Goal: Task Accomplishment & Management: Use online tool/utility

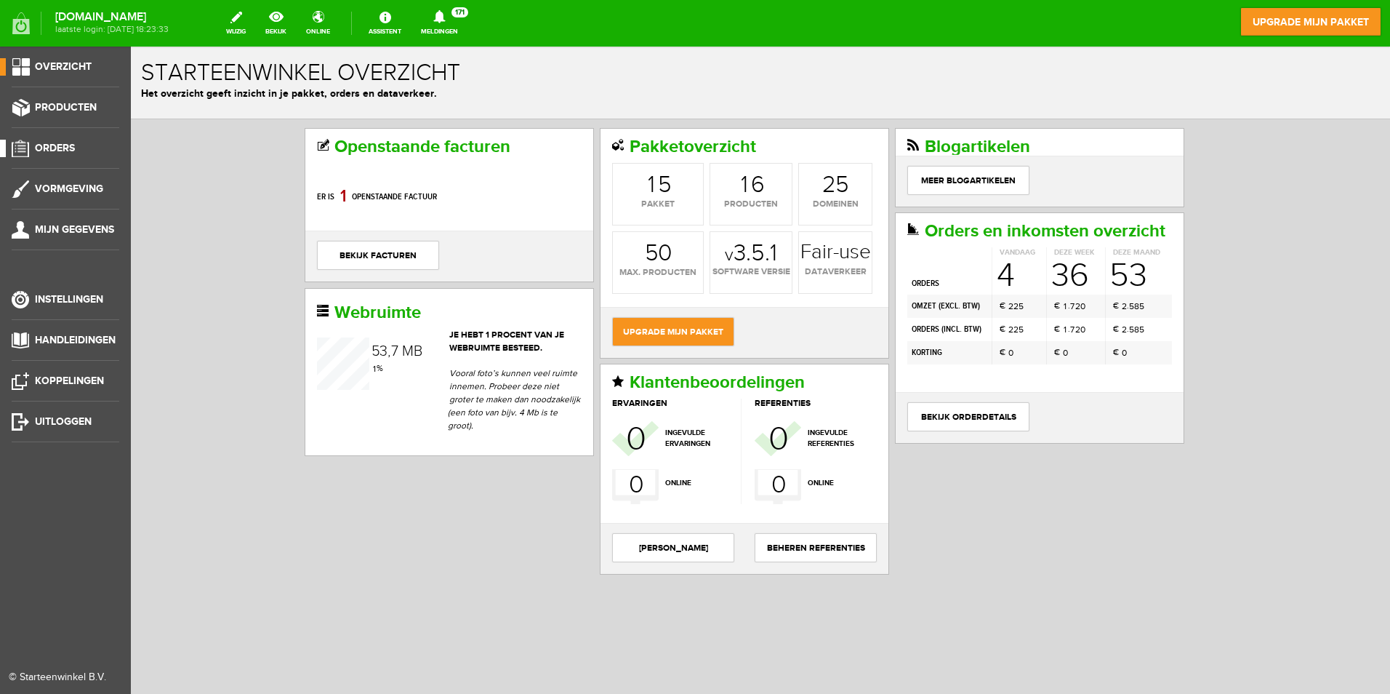
click at [67, 153] on span "Orders" at bounding box center [55, 148] width 40 height 12
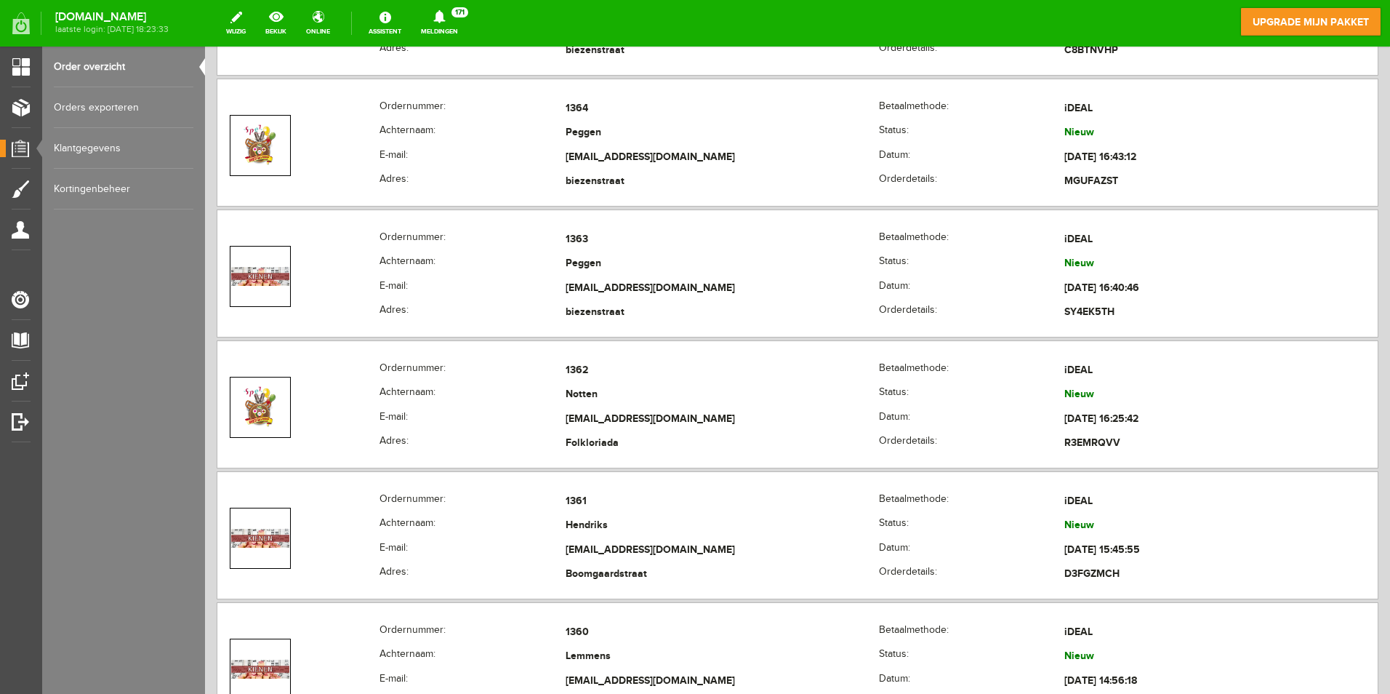
scroll to position [5672, 0]
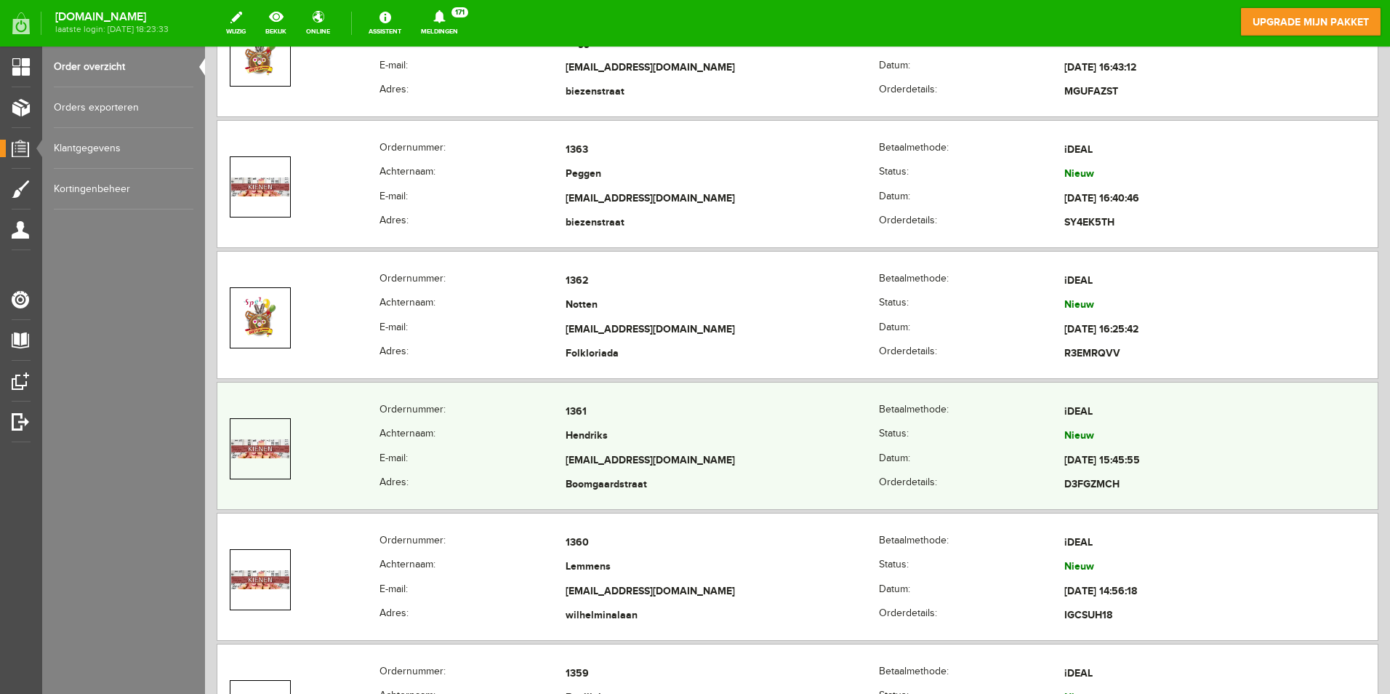
click at [580, 412] on td "1361" at bounding box center [722, 412] width 313 height 25
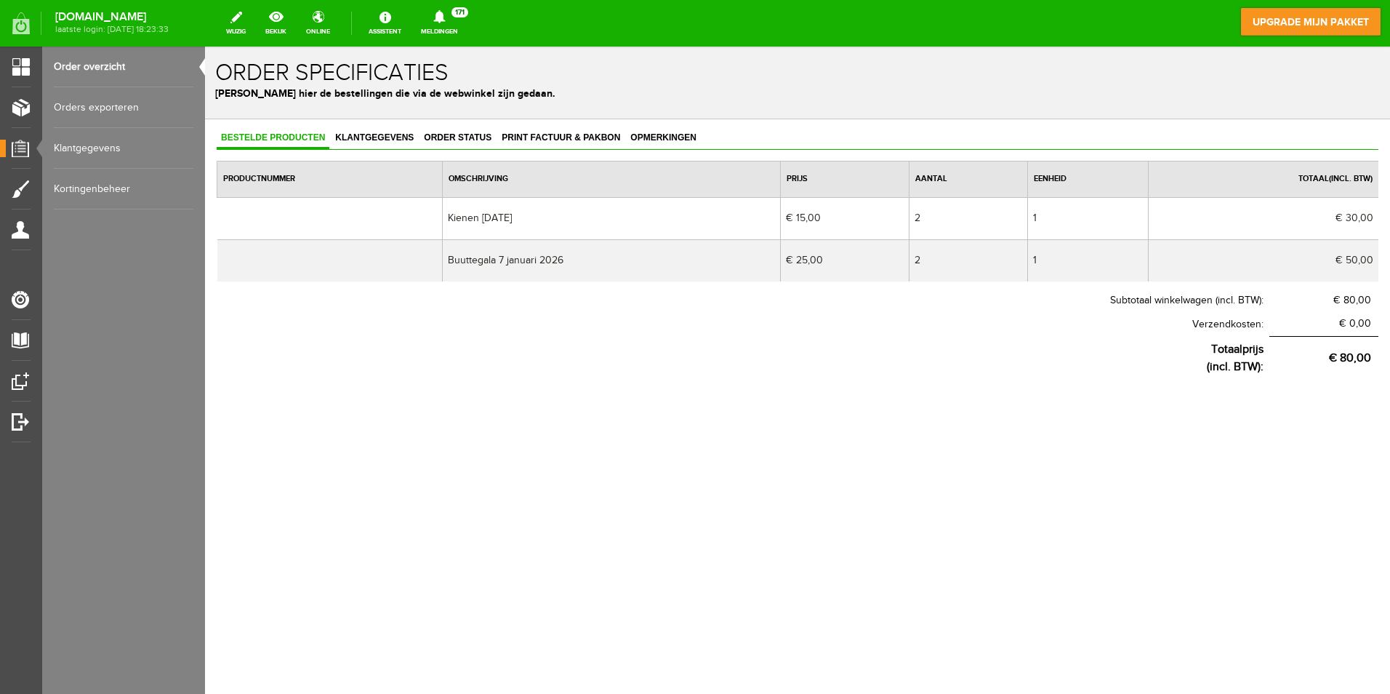
click at [95, 62] on link "Order overzicht" at bounding box center [124, 67] width 140 height 41
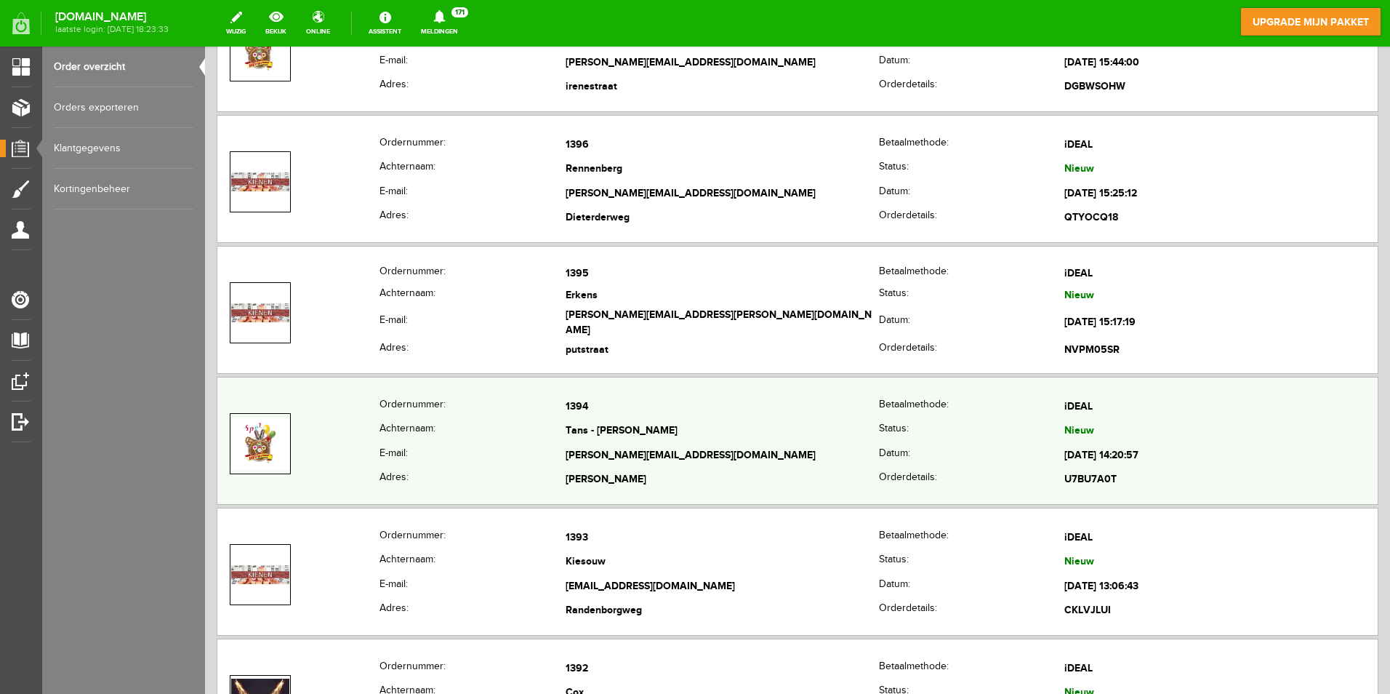
scroll to position [1527, 0]
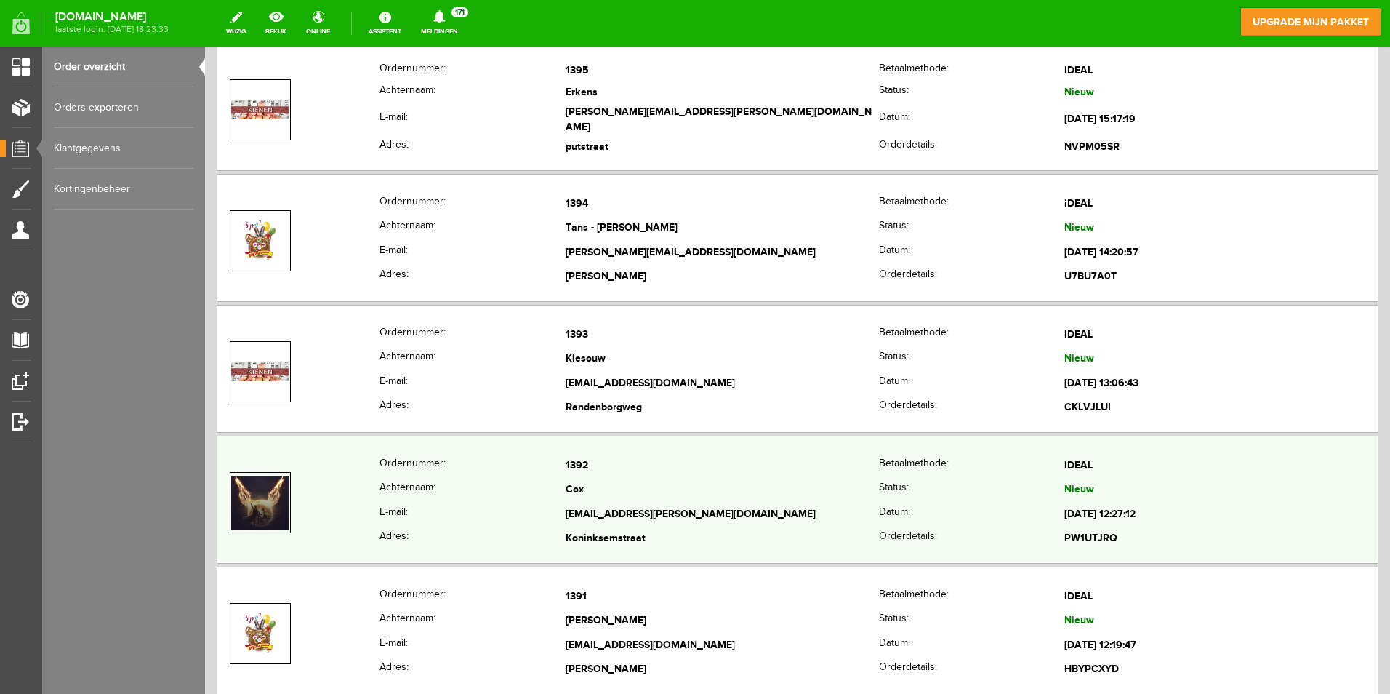
click at [570, 466] on td "1392" at bounding box center [722, 466] width 313 height 25
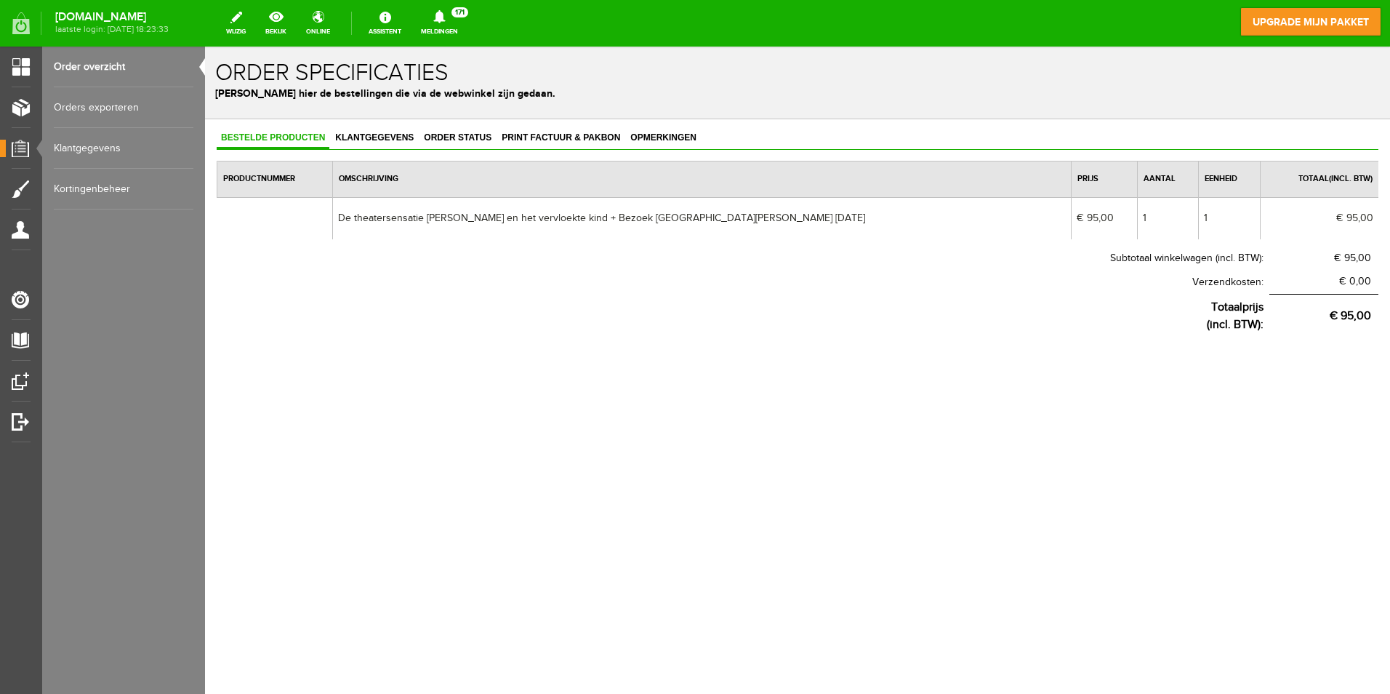
click at [107, 70] on link "Order overzicht" at bounding box center [124, 67] width 140 height 41
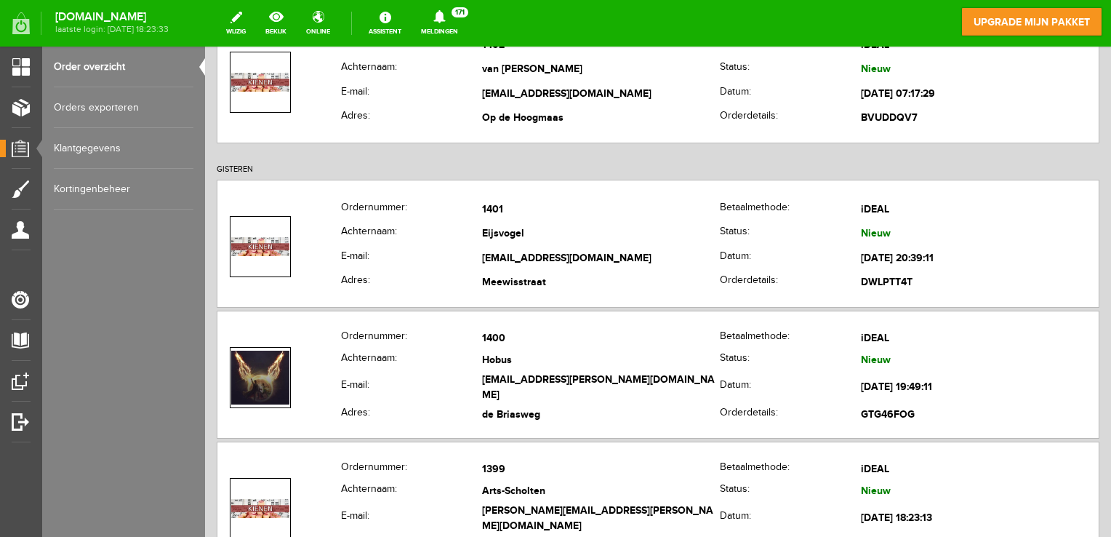
scroll to position [654, 0]
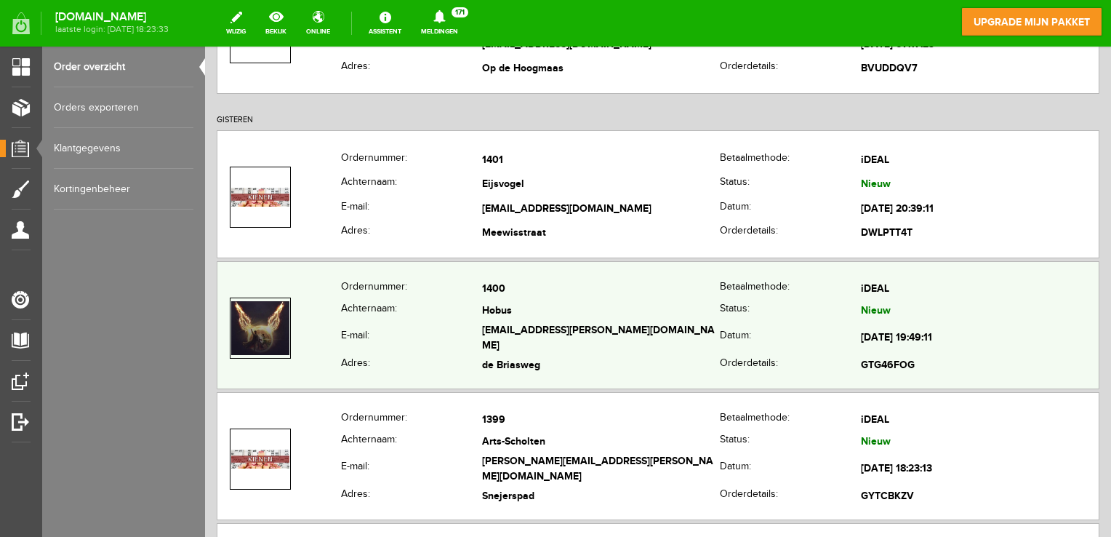
click at [597, 320] on td "Hobus" at bounding box center [601, 311] width 238 height 21
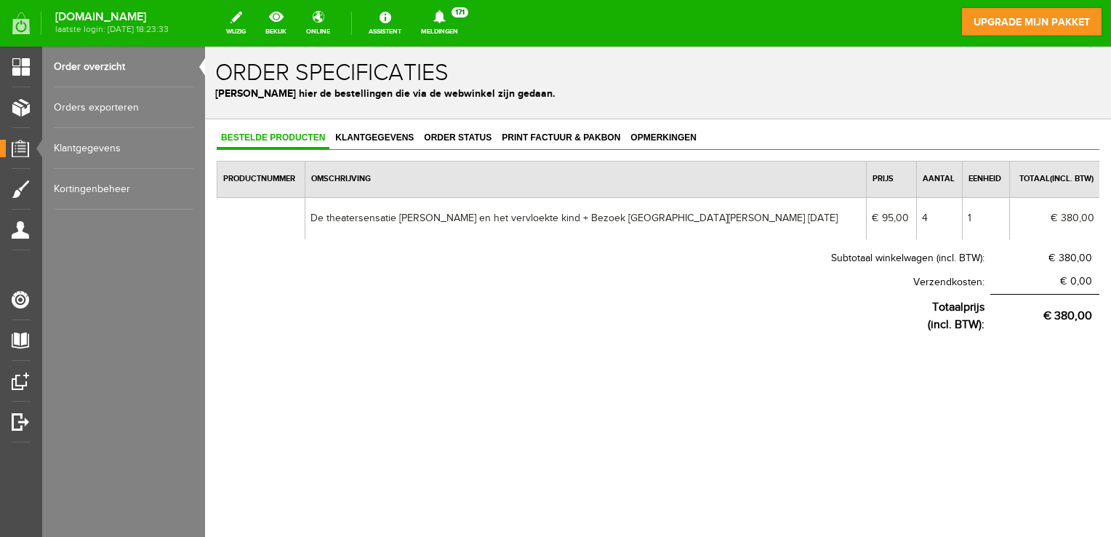
click at [99, 68] on link "Order overzicht" at bounding box center [124, 67] width 140 height 41
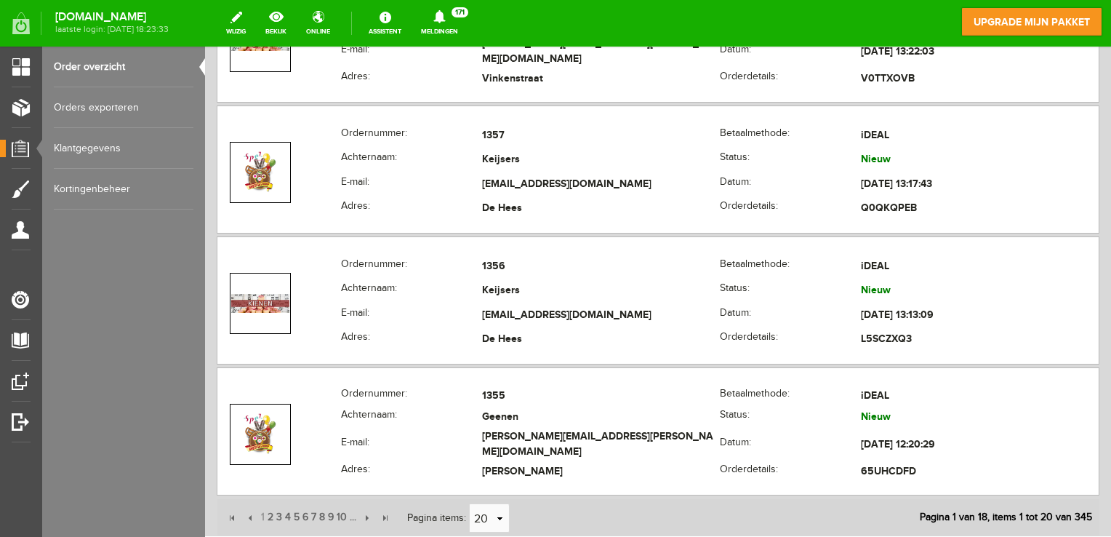
scroll to position [6564, 0]
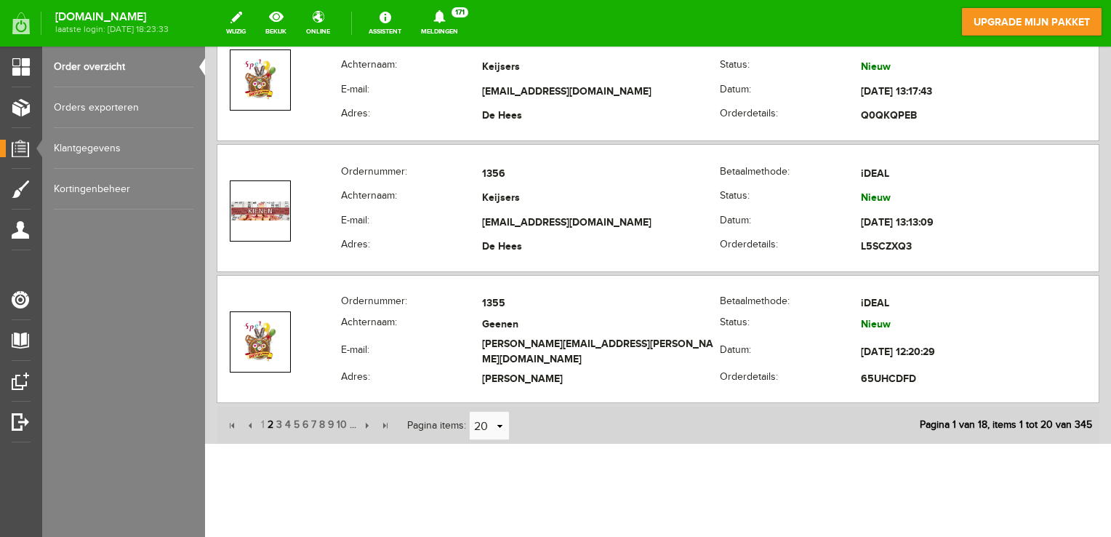
click at [272, 412] on span "2" at bounding box center [270, 424] width 9 height 29
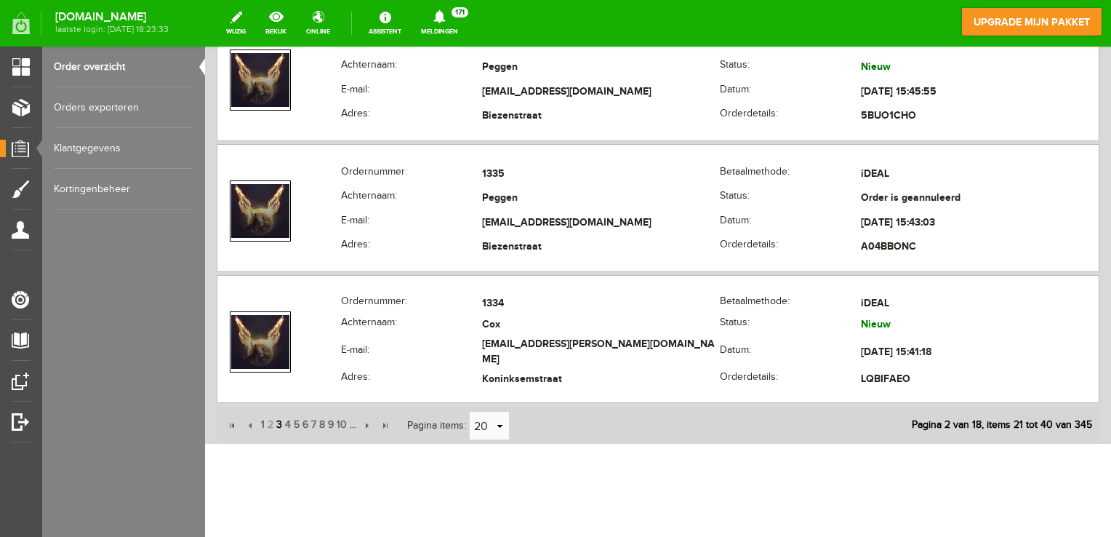
click at [277, 412] on span "3" at bounding box center [279, 424] width 9 height 29
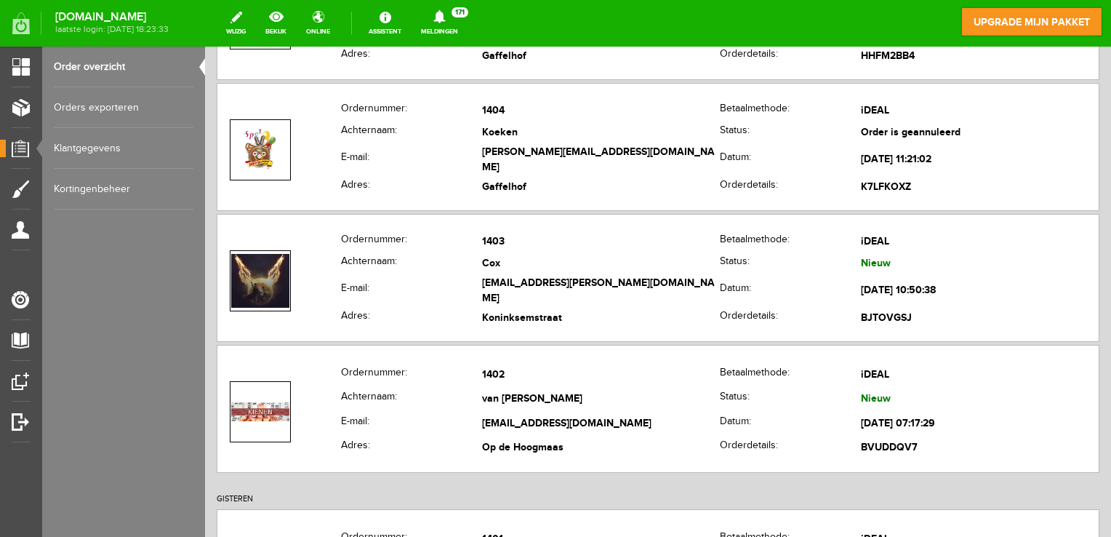
scroll to position [0, 0]
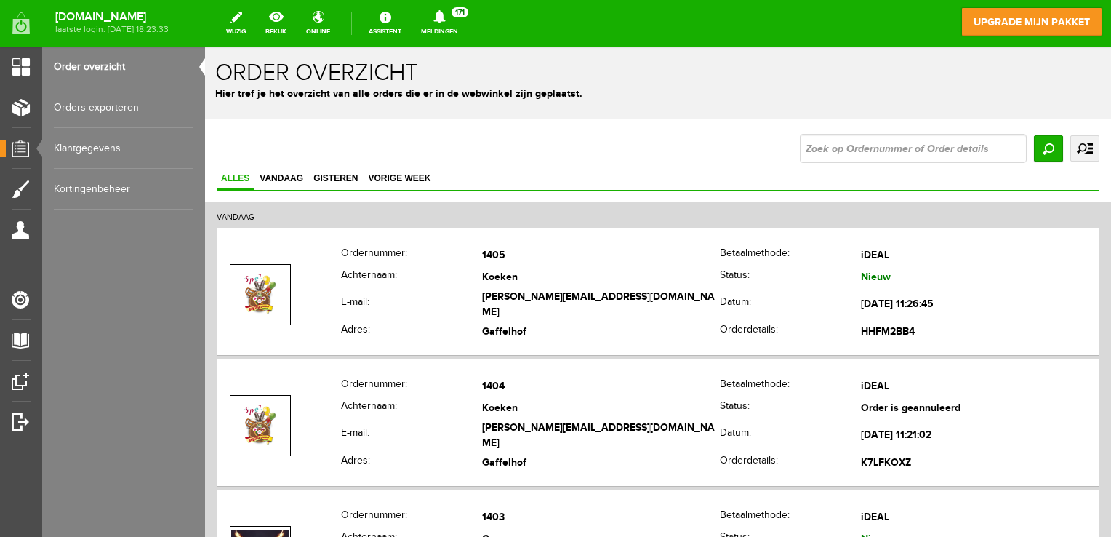
drag, startPoint x: 1103, startPoint y: 239, endPoint x: 1296, endPoint y: 91, distance: 243.2
click at [1084, 150] on link "uitgebreid zoeken" at bounding box center [1084, 148] width 29 height 26
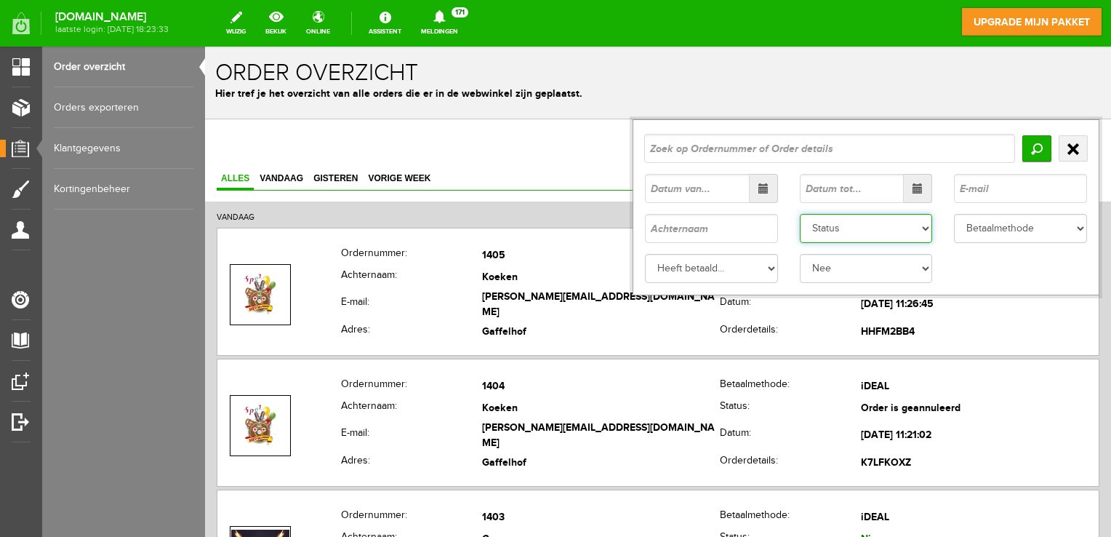
click at [870, 234] on select "Status Order niet afgerond Nieuw Order in behandeling Wacht op leverancier Wach…" at bounding box center [866, 228] width 133 height 29
click at [1070, 140] on link "uitgebreid zoeken" at bounding box center [1073, 148] width 29 height 26
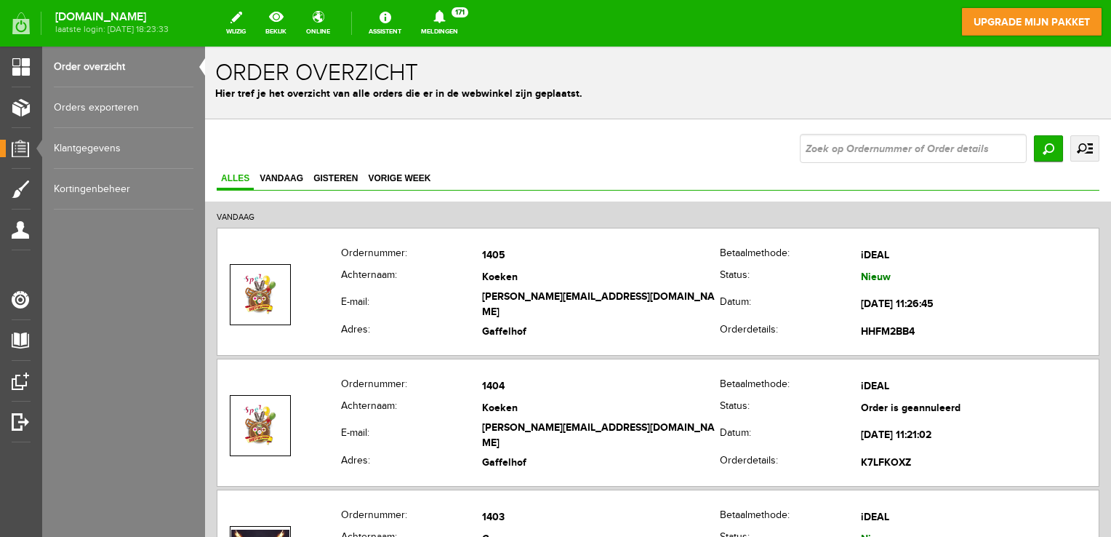
click at [143, 112] on link "Orders exporteren" at bounding box center [124, 107] width 140 height 41
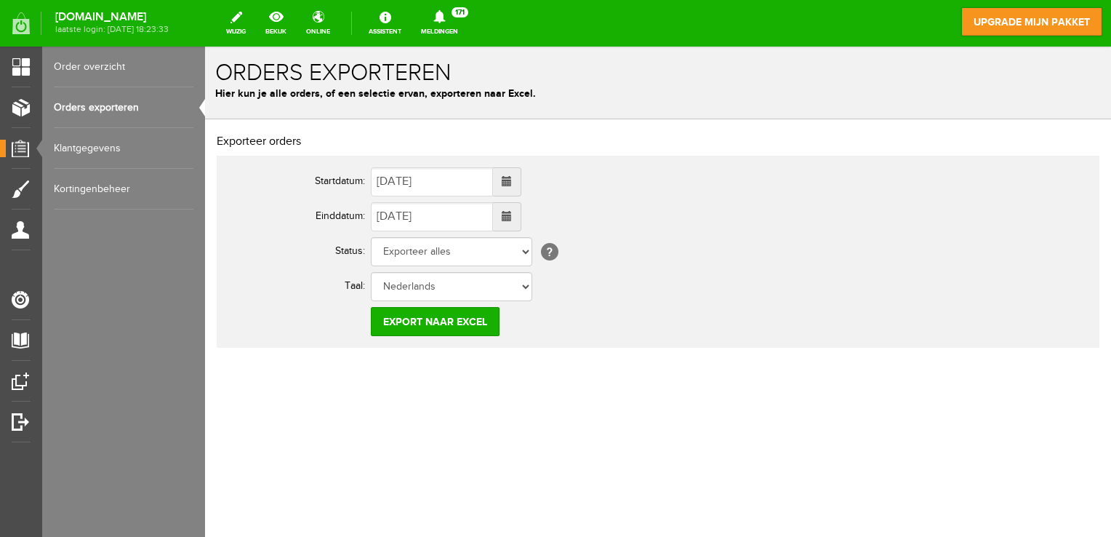
click at [512, 185] on span at bounding box center [507, 181] width 10 height 10
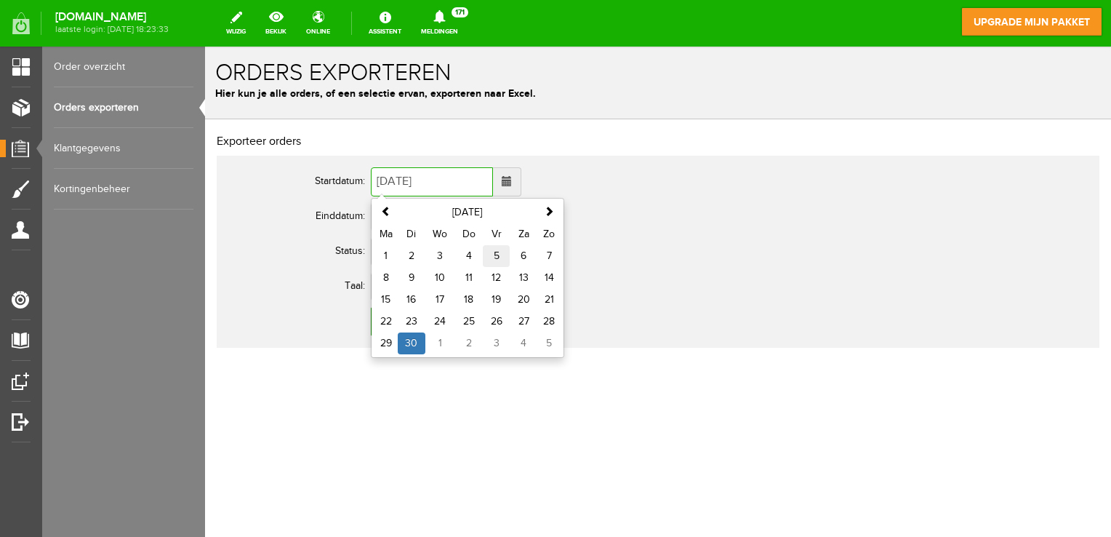
click at [498, 255] on td "5" at bounding box center [497, 256] width 28 height 22
type input "[DATE]"
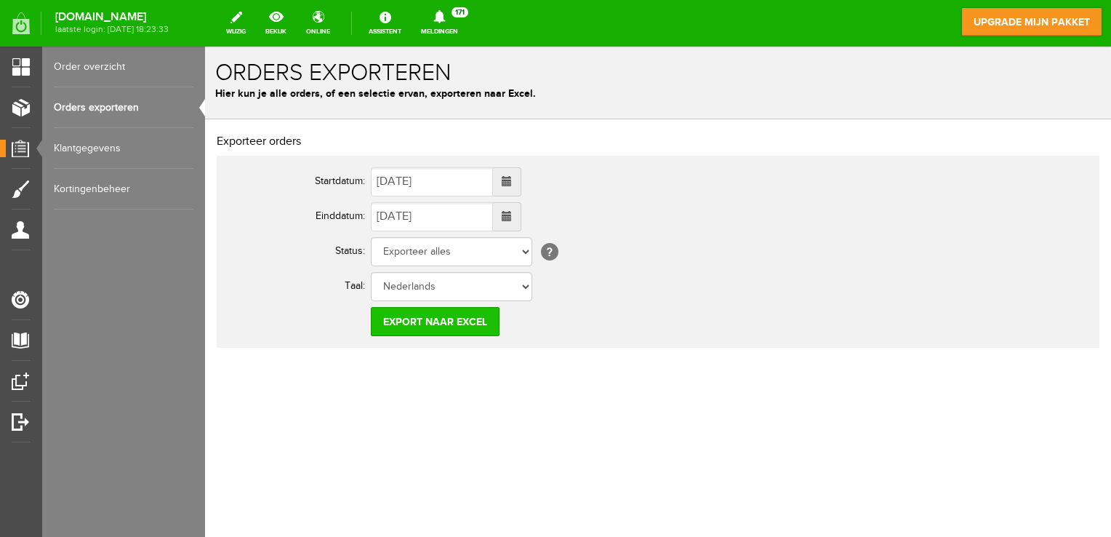
click at [471, 327] on input "Export naar Excel" at bounding box center [435, 321] width 129 height 29
click at [93, 68] on link "Order overzicht" at bounding box center [124, 67] width 140 height 41
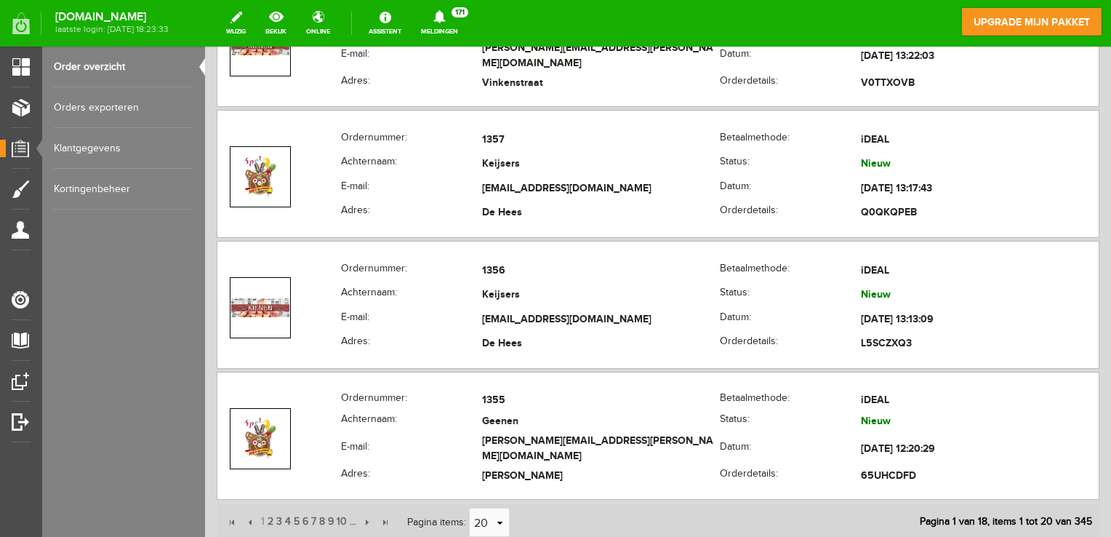
scroll to position [6564, 0]
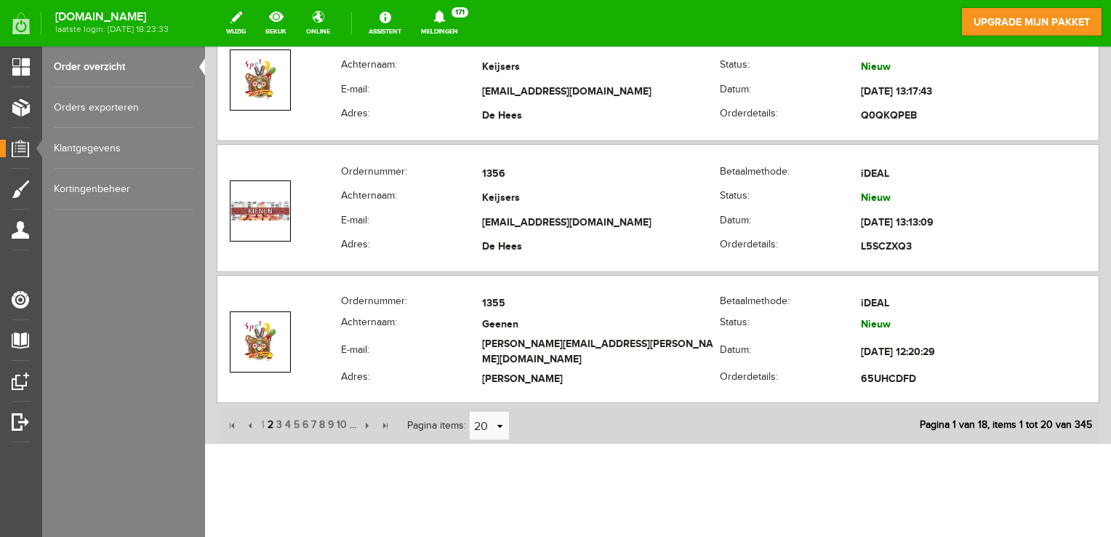
click at [270, 412] on span "2" at bounding box center [270, 424] width 9 height 29
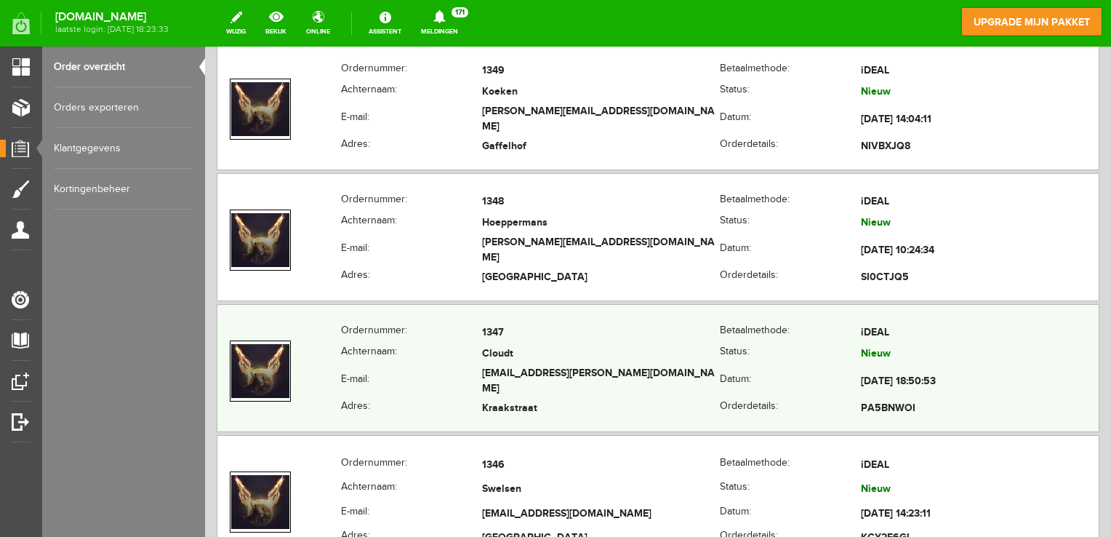
scroll to position [4528, 0]
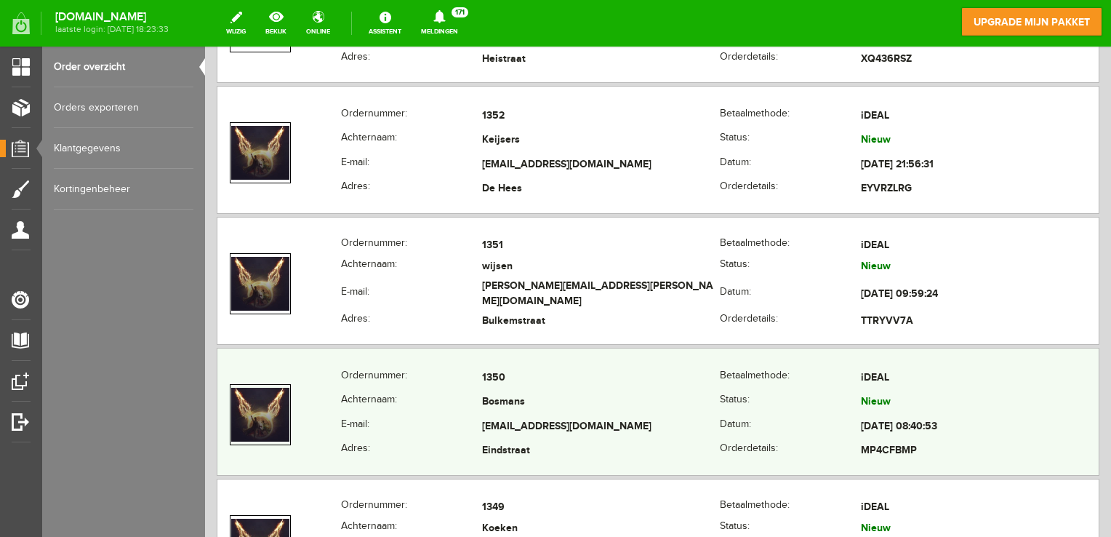
click at [625, 390] on td "Bosmans" at bounding box center [601, 402] width 238 height 25
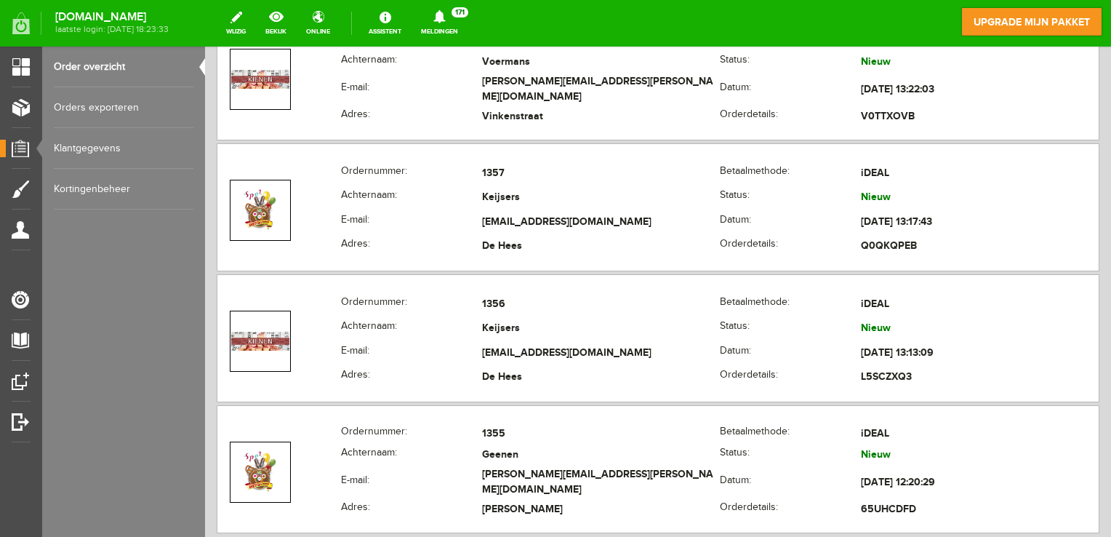
scroll to position [6564, 0]
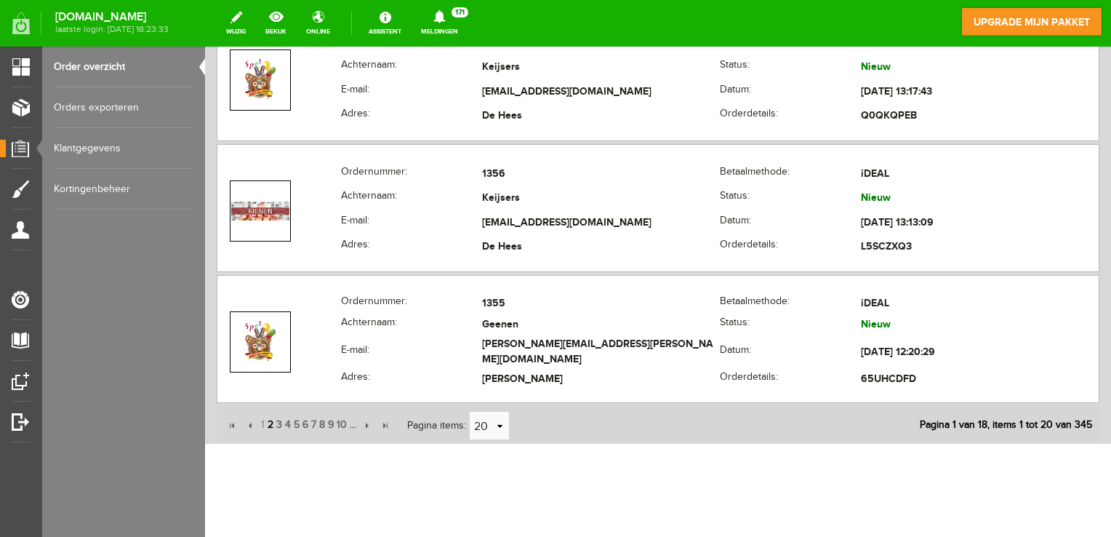
click at [270, 410] on span "2" at bounding box center [270, 424] width 9 height 29
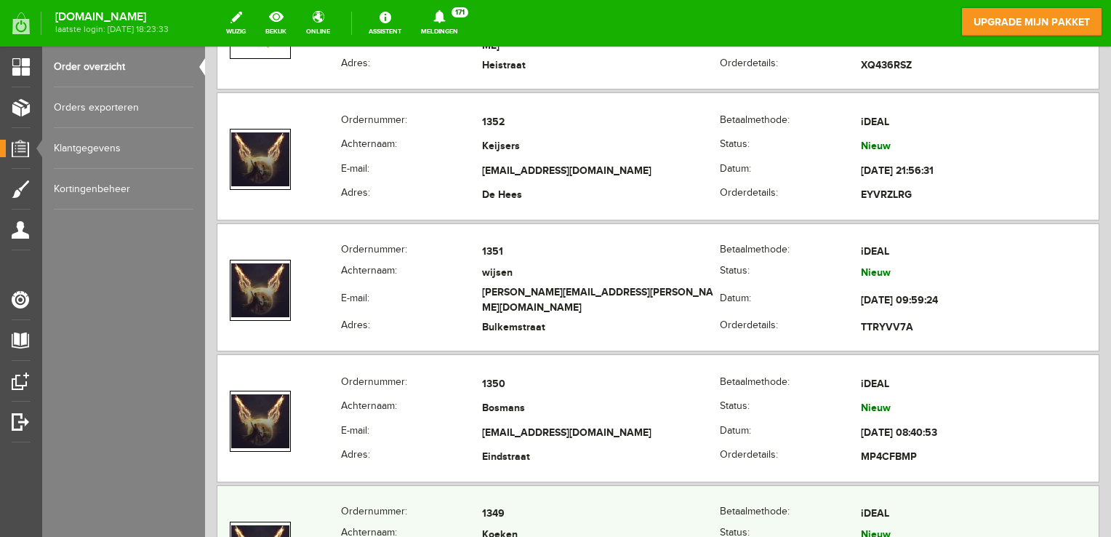
scroll to position [4455, 0]
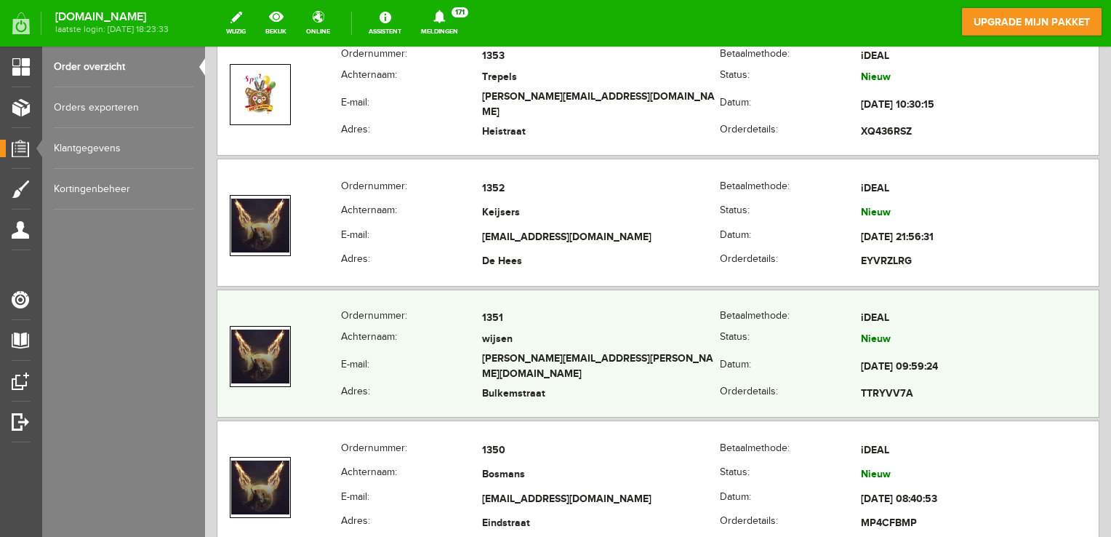
click at [513, 313] on td "1351" at bounding box center [601, 318] width 238 height 21
